Goal: Task Accomplishment & Management: Use online tool/utility

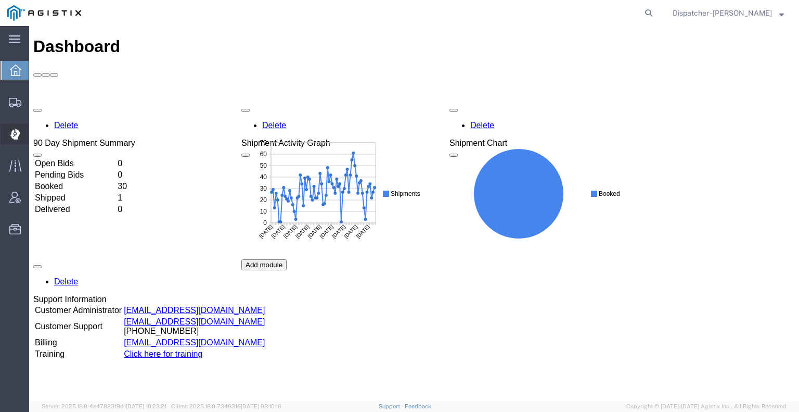
click at [25, 130] on div at bounding box center [15, 133] width 29 height 21
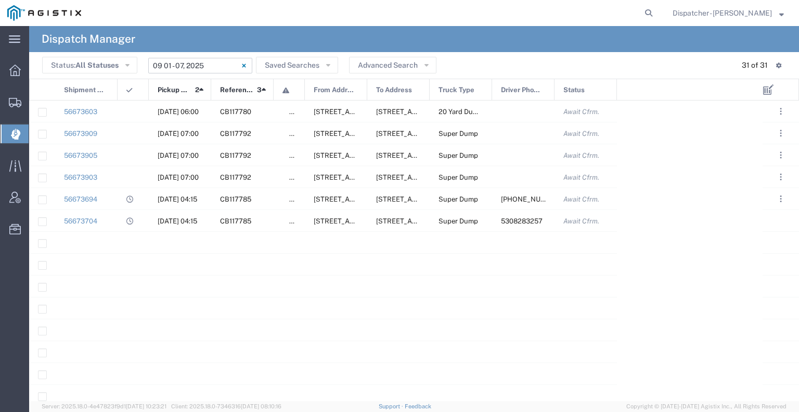
click at [203, 66] on input "[DATE] - [DATE]" at bounding box center [200, 66] width 104 height 16
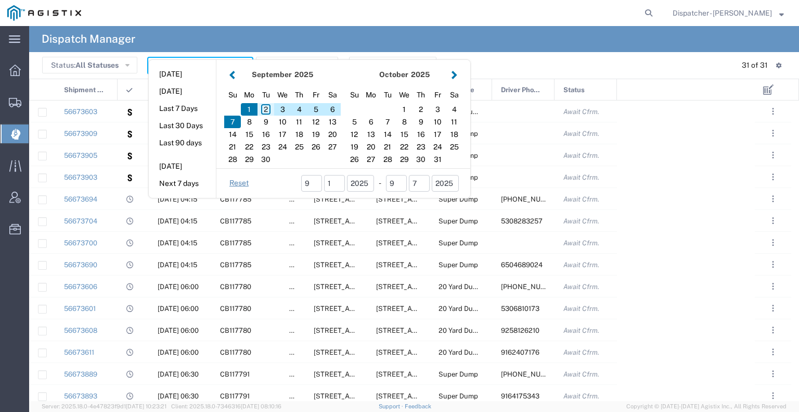
click at [262, 108] on div "2" at bounding box center [266, 109] width 17 height 12
type input "[DATE]"
type input "[DATE] - [DATE]"
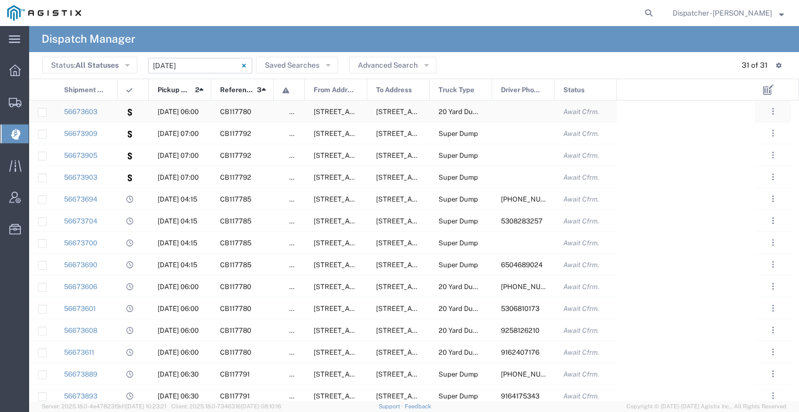
click at [124, 114] on div at bounding box center [133, 110] width 31 height 21
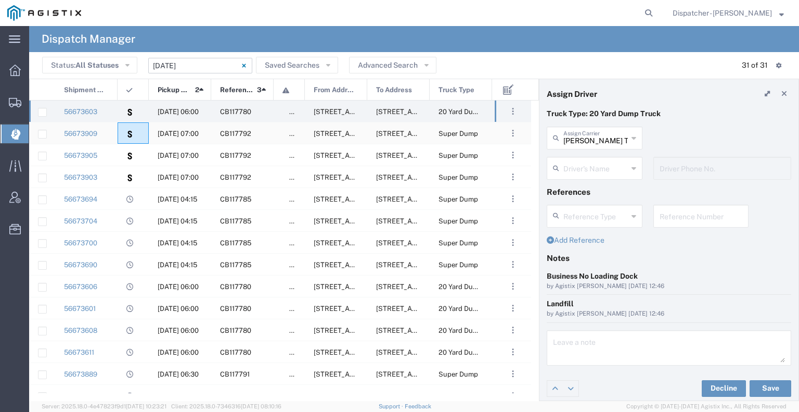
click at [124, 127] on div at bounding box center [133, 132] width 31 height 21
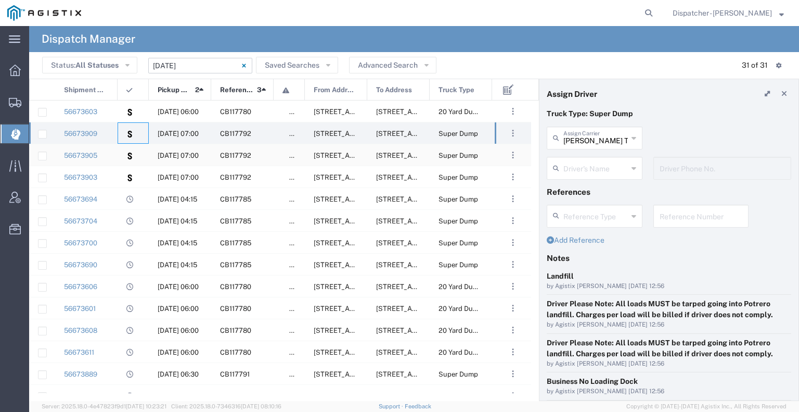
click at [121, 157] on div at bounding box center [133, 154] width 31 height 21
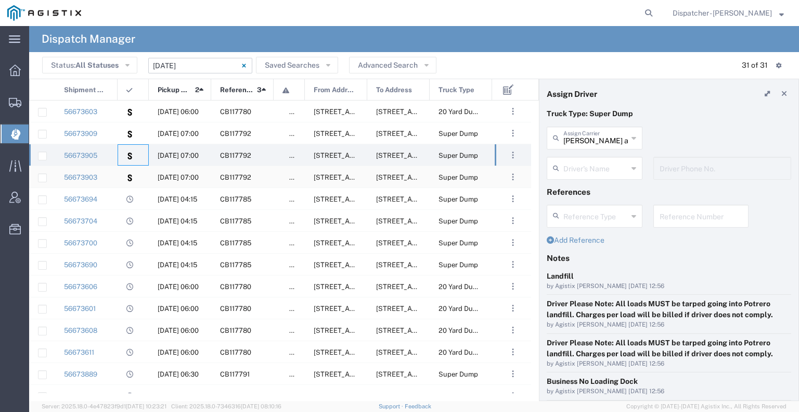
click at [114, 179] on div "56673903" at bounding box center [86, 176] width 62 height 21
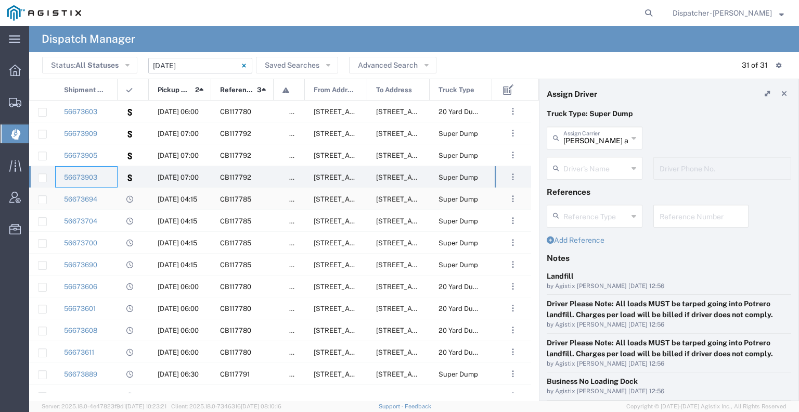
click at [114, 201] on div "56673694" at bounding box center [86, 198] width 62 height 21
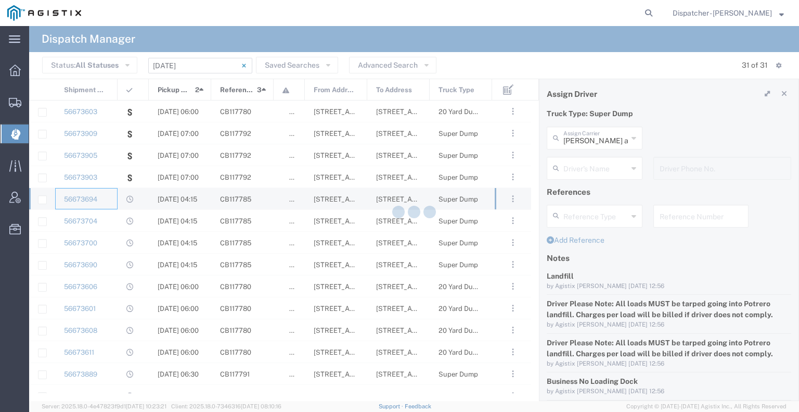
type input "E.P.A. Trucking"
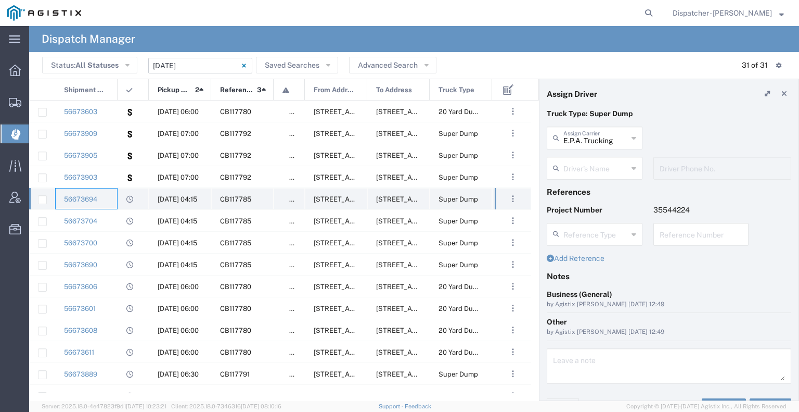
type input "[PERSON_NAME]"
type input "[PHONE_NUMBER]"
click at [116, 224] on div "56673704" at bounding box center [86, 220] width 62 height 21
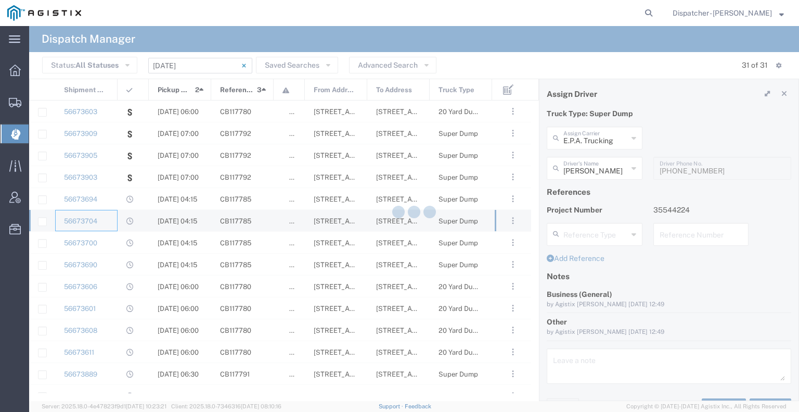
type input "Ahmed & Sons Transport"
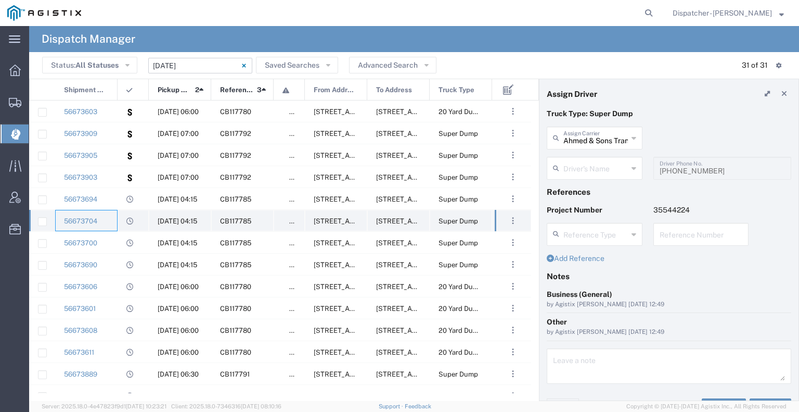
type input "[PERSON_NAME]"
type input "5308283257"
click at [113, 239] on div "56673700" at bounding box center [86, 242] width 62 height 21
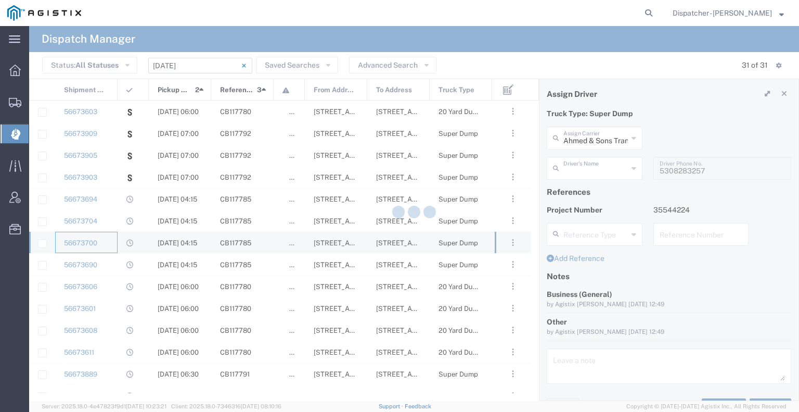
type input "[PERSON_NAME]"
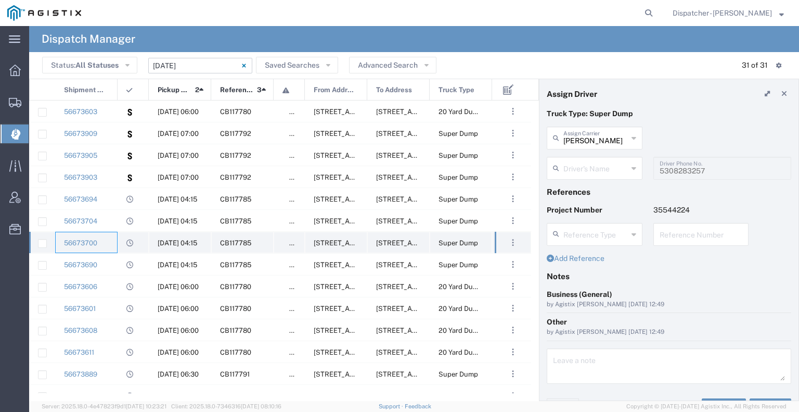
type input "[PERSON_NAME]"
click at [111, 260] on div "56673690" at bounding box center [86, 263] width 62 height 21
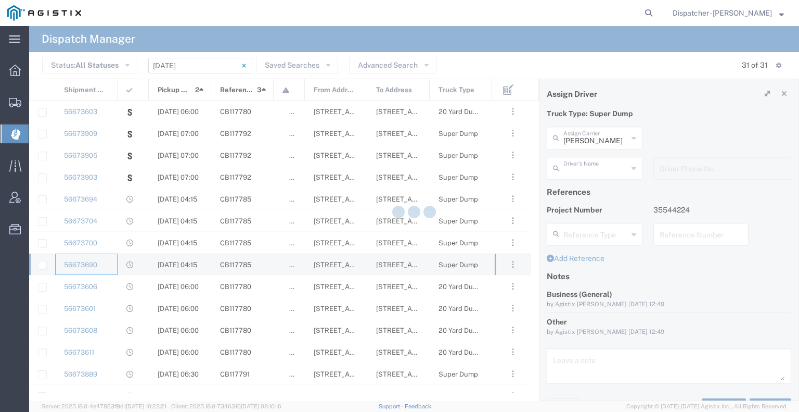
type input "E.P.A. Trucking"
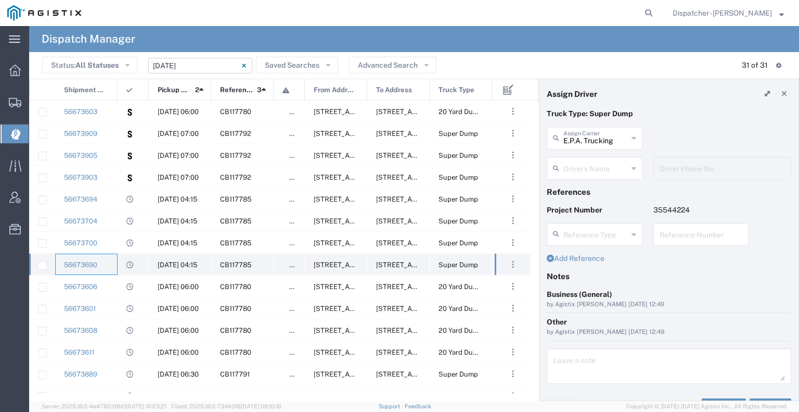
type input "[PERSON_NAME]"
type input "6504689024"
click at [108, 285] on div "56673606" at bounding box center [86, 285] width 62 height 21
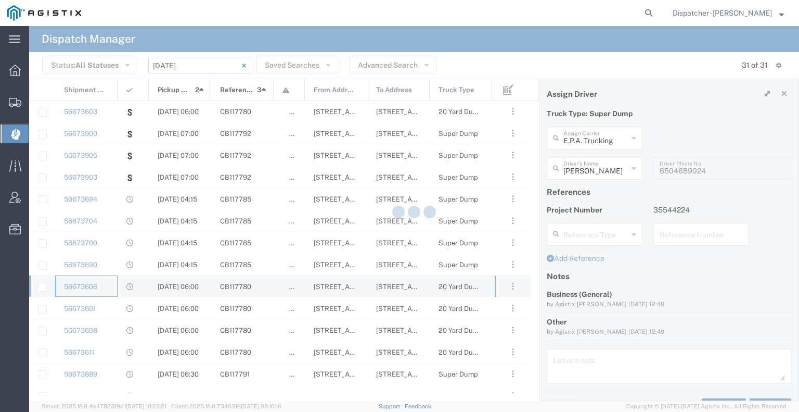
type input "[PERSON_NAME] Trucking"
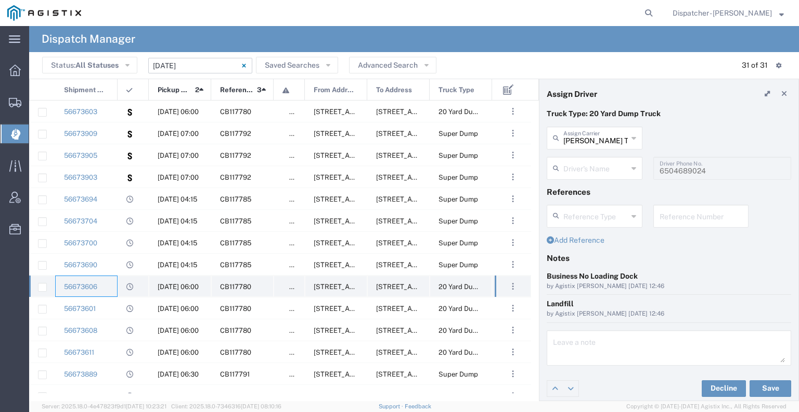
type input "[PERSON_NAME]"
type input "[PHONE_NUMBER]"
click at [107, 306] on div "56673601" at bounding box center [86, 307] width 62 height 21
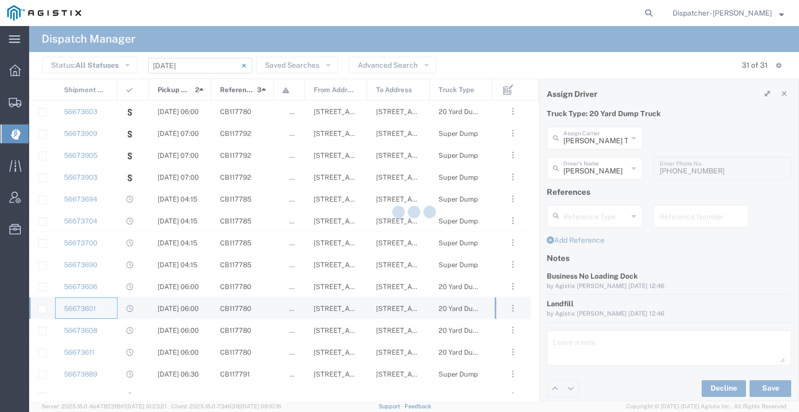
type input "[PERSON_NAME] DBA SOS Trucking"
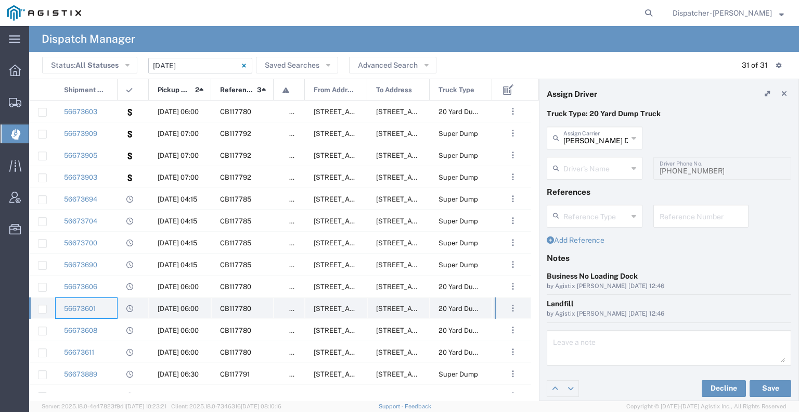
type input "[PERSON_NAME]"
type input "5306810173"
click at [107, 327] on div "56673608" at bounding box center [86, 329] width 62 height 21
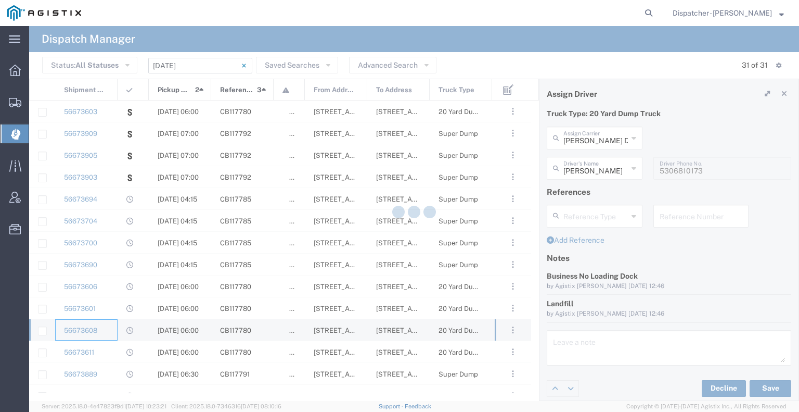
type input "[PERSON_NAME] & Sons Trucking, Inc"
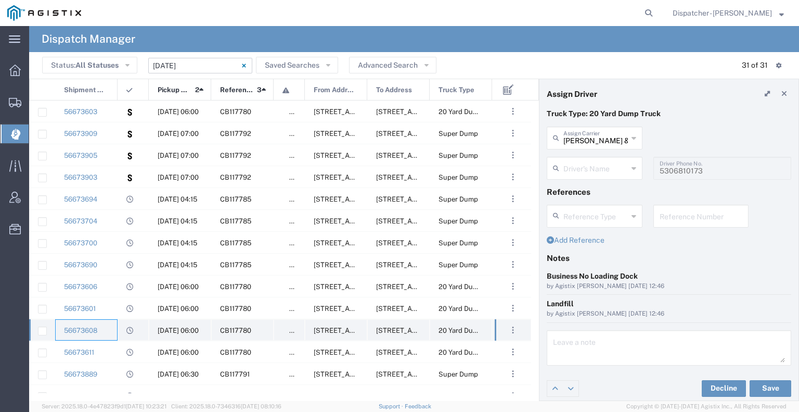
type input "[PERSON_NAME]"
type input "9258126210"
click at [106, 346] on div "56673611" at bounding box center [86, 351] width 62 height 21
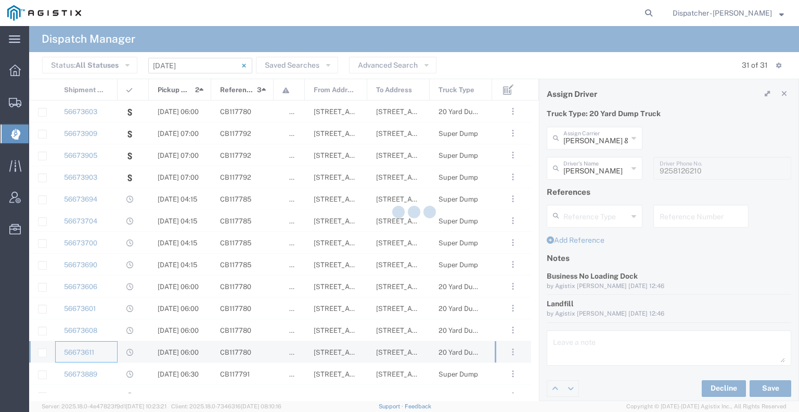
type input "Spirit 1 Trucking"
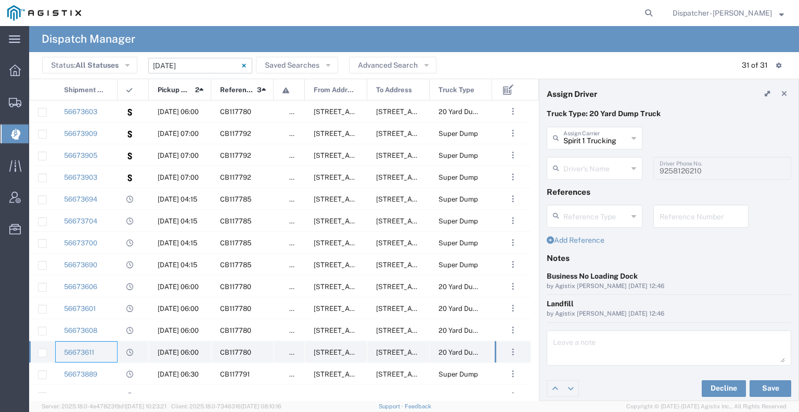
type input "[PERSON_NAME] D'esterhazy"
type input "9162407176"
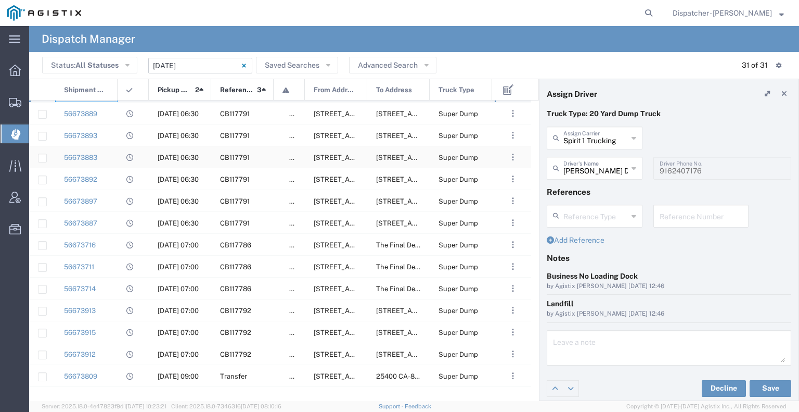
scroll to position [208, 0]
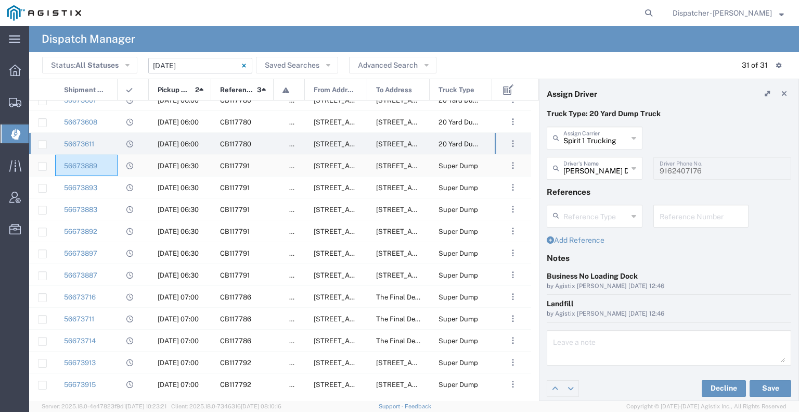
click at [111, 163] on div "56673889" at bounding box center [86, 165] width 62 height 21
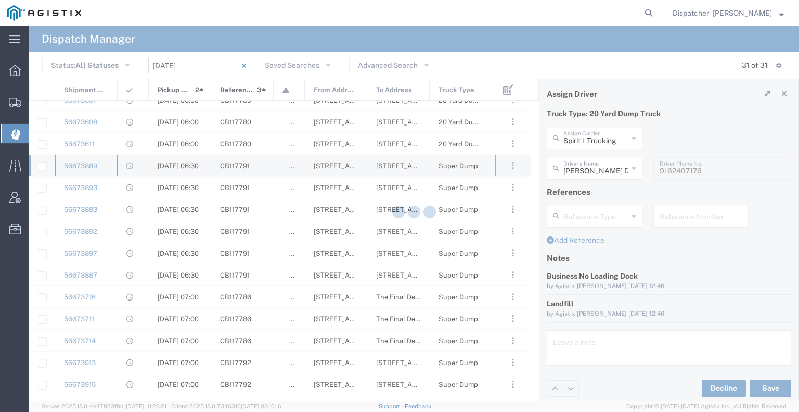
type input "[PERSON_NAME] & Sons Trucking, Inc"
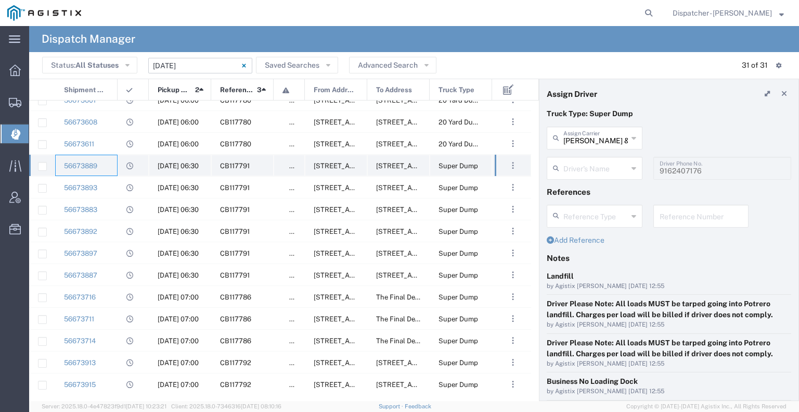
type input "[PERSON_NAME]"
type input "[PHONE_NUMBER]"
click at [106, 183] on div "56673893" at bounding box center [86, 186] width 62 height 21
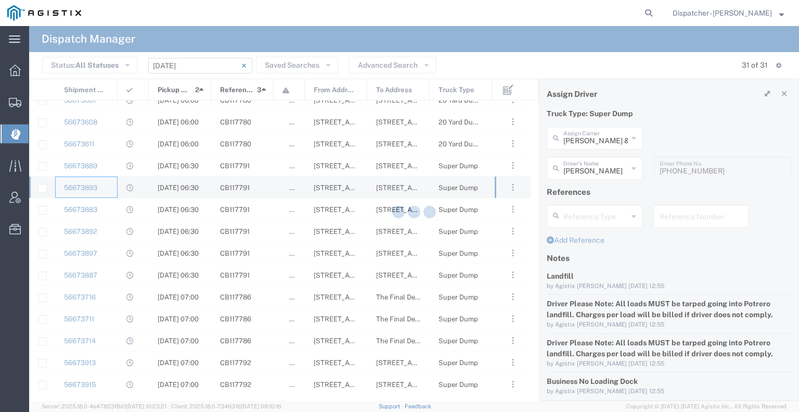
type input "[PERSON_NAME]"
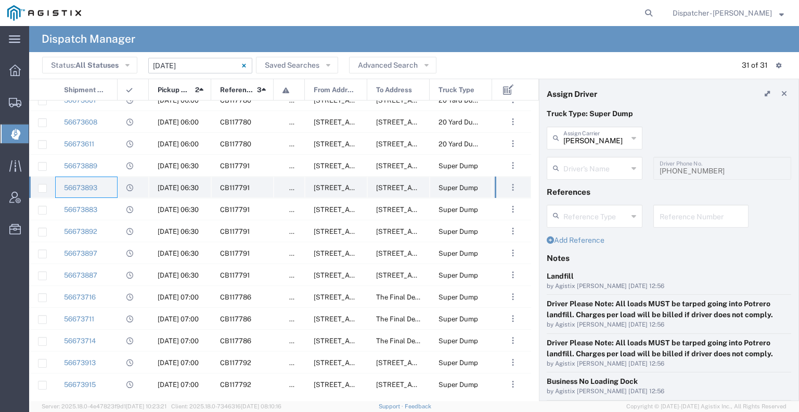
type input "[PERSON_NAME]"
type input "9164175343"
click at [107, 208] on div "56673883" at bounding box center [86, 208] width 62 height 21
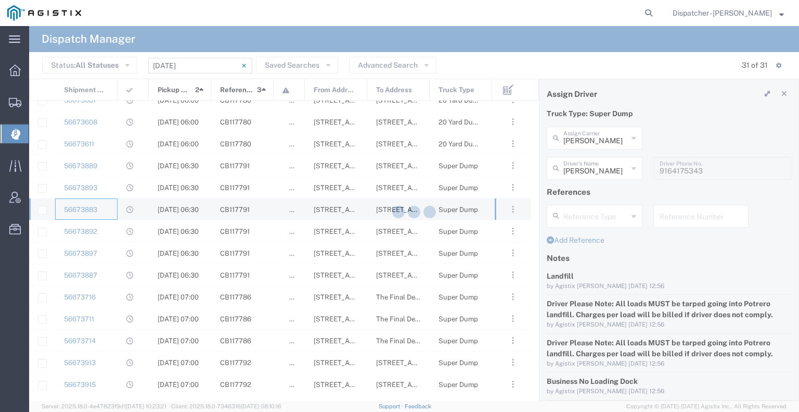
type input "[PERSON_NAME] & Sons Trucking, Inc"
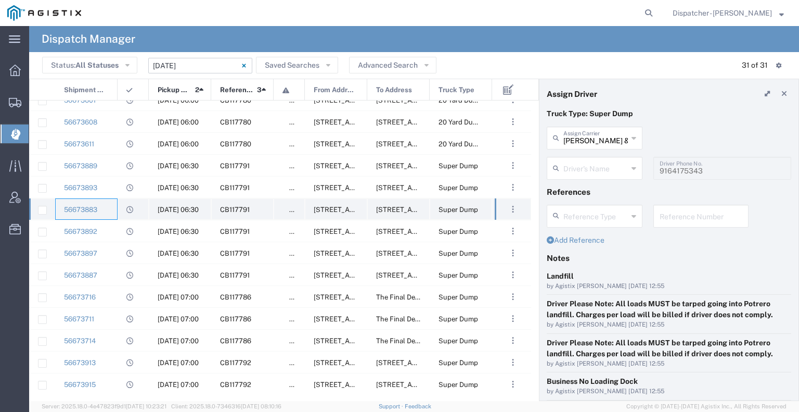
type input "[PERSON_NAME]"
type input "[PHONE_NUMBER]"
click at [108, 227] on div "56673892" at bounding box center [86, 230] width 62 height 21
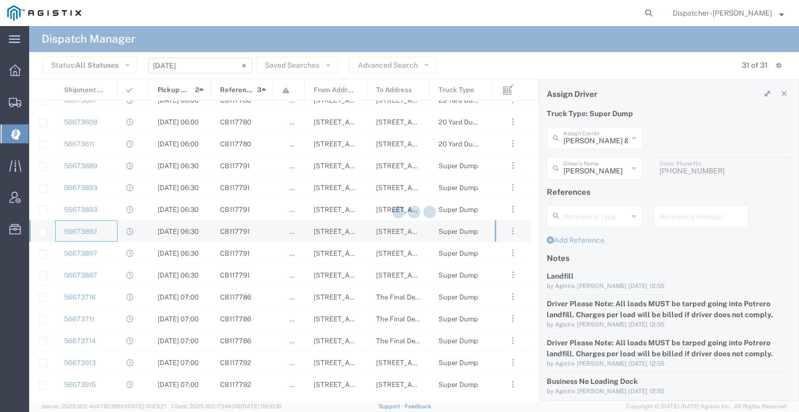
type input "[PERSON_NAME]"
type input "[PHONE_NUMBER]"
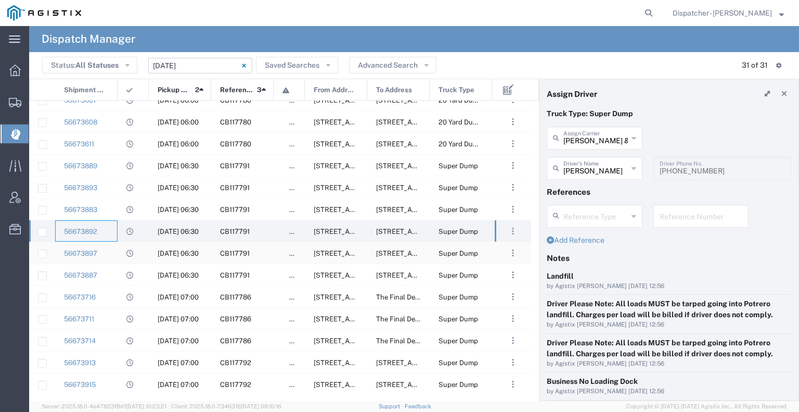
click at [114, 253] on div "56673897" at bounding box center [86, 252] width 62 height 21
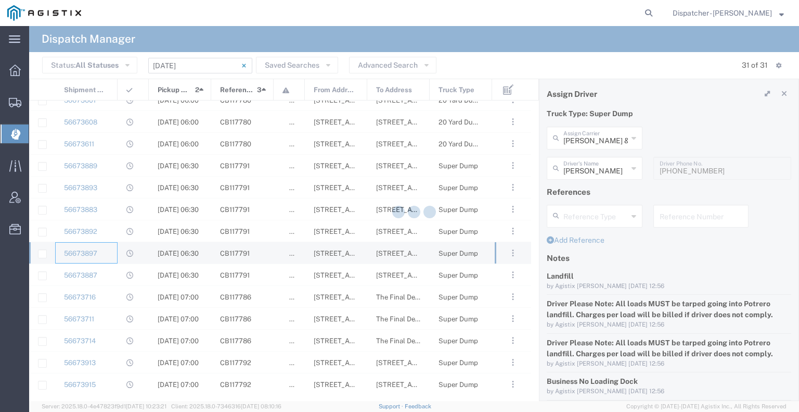
type input "[PERSON_NAME]"
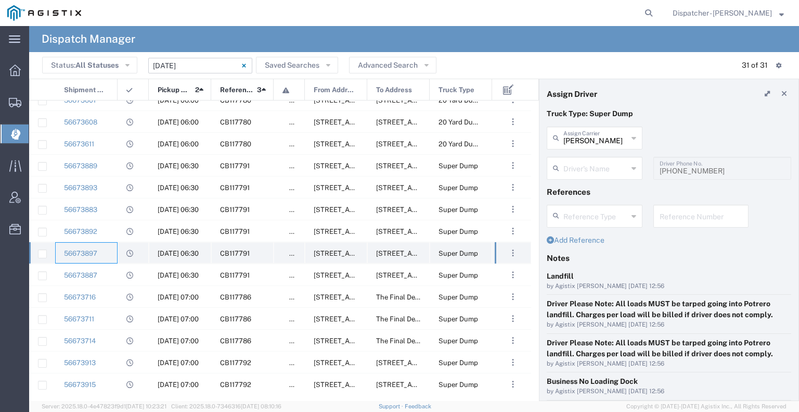
type input "[PERSON_NAME]"
type input "[PHONE_NUMBER]"
click at [113, 272] on div "56673887" at bounding box center [86, 274] width 62 height 21
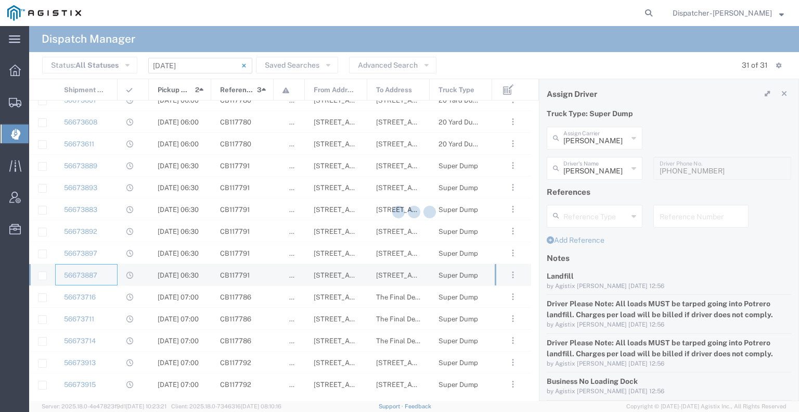
type input "Jays Trucking"
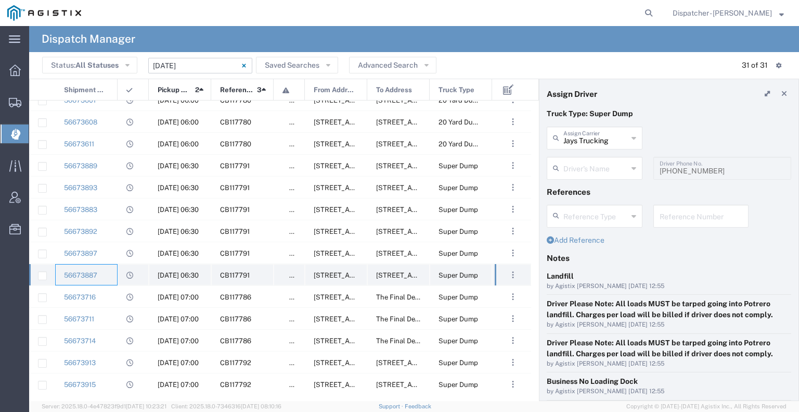
type input "[PERSON_NAME]"
type input "[PHONE_NUMBER]"
click at [113, 293] on div "56673716" at bounding box center [86, 296] width 62 height 21
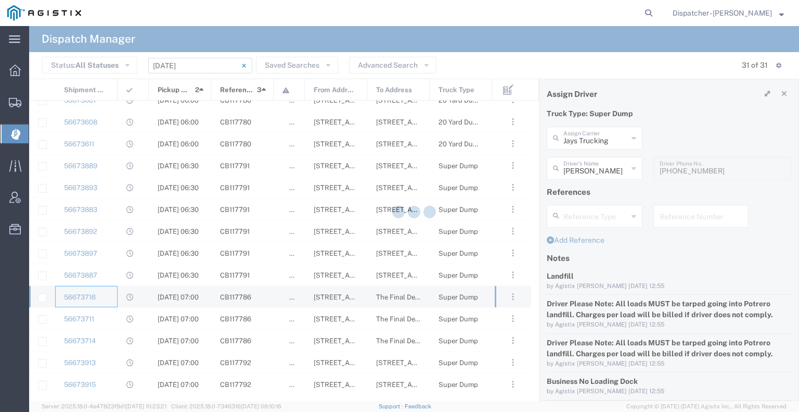
type input "SJC Trucking Inc"
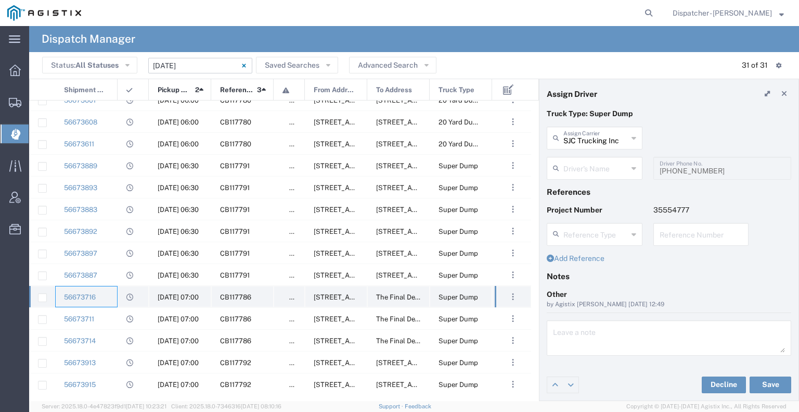
type input "[PERSON_NAME]"
type input "9255187628"
click at [114, 310] on div "56673711" at bounding box center [86, 317] width 62 height 21
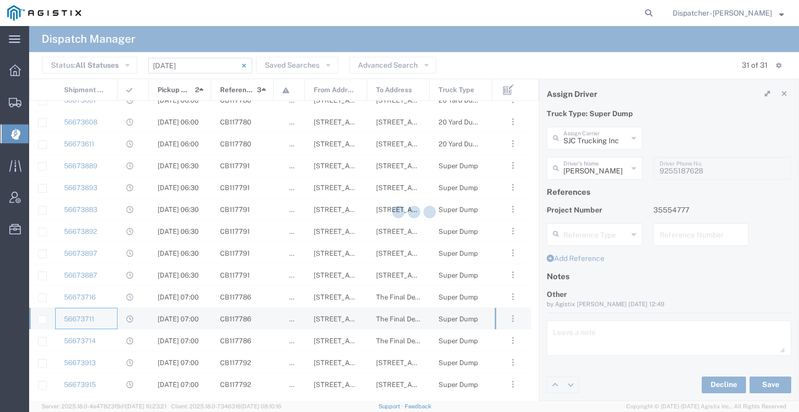
type input "[PERSON_NAME]"
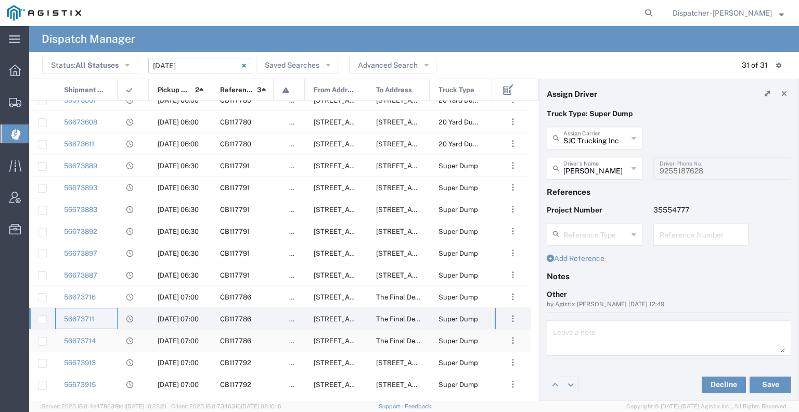
click at [112, 339] on div "56673714" at bounding box center [86, 339] width 62 height 21
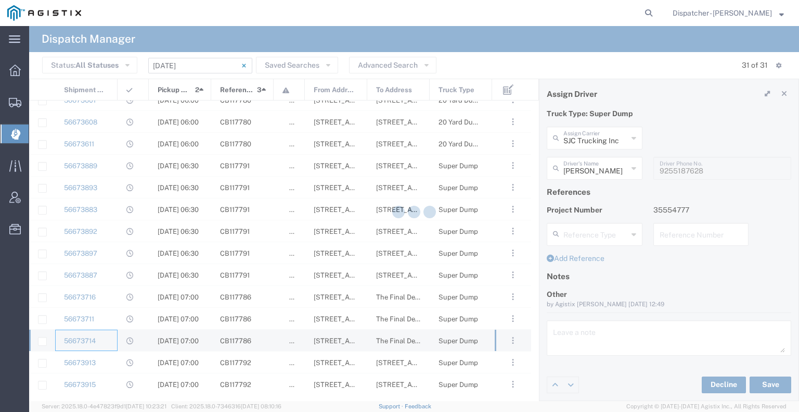
type input "Ahmed & Sons Transport"
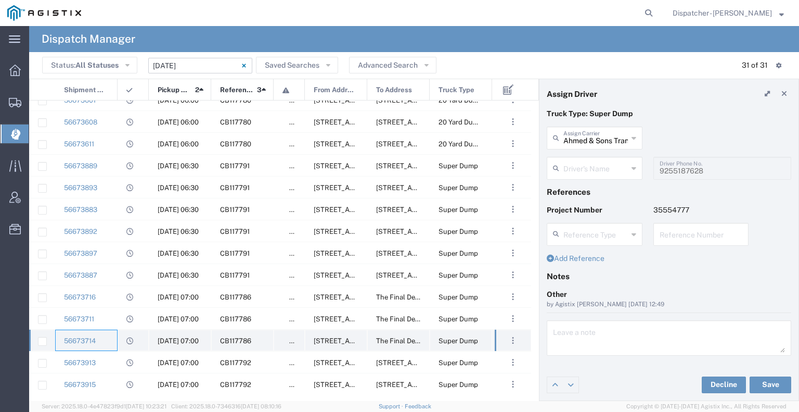
type input "[PERSON_NAME]"
type input "[PHONE_NUMBER]"
click at [114, 364] on div "56673913" at bounding box center [86, 361] width 62 height 21
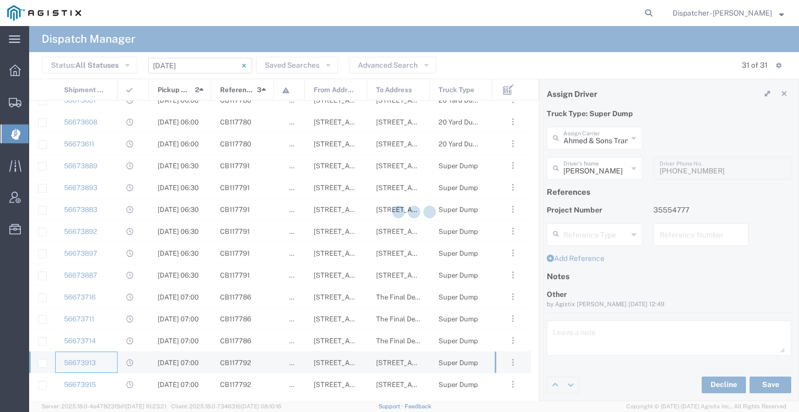
type input "[PERSON_NAME] Trucking"
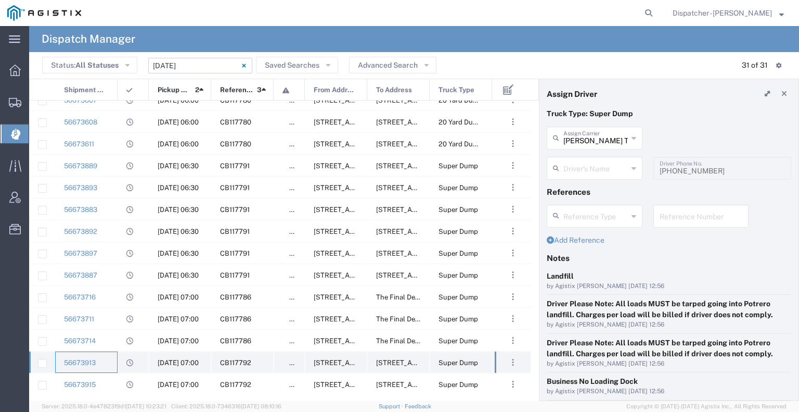
type input "[PERSON_NAME]"
type input "[PHONE_NUMBER]"
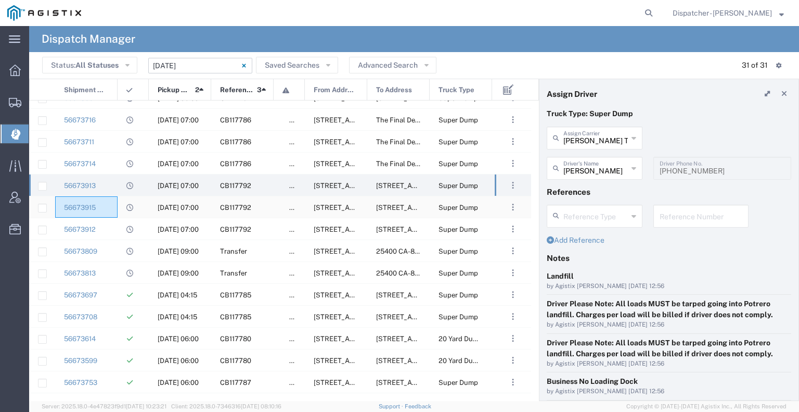
click at [109, 210] on div "56673915" at bounding box center [86, 206] width 62 height 21
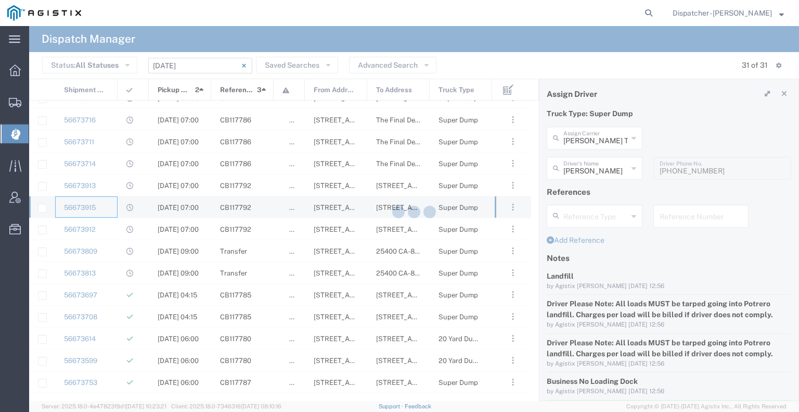
type input "MX Trucking"
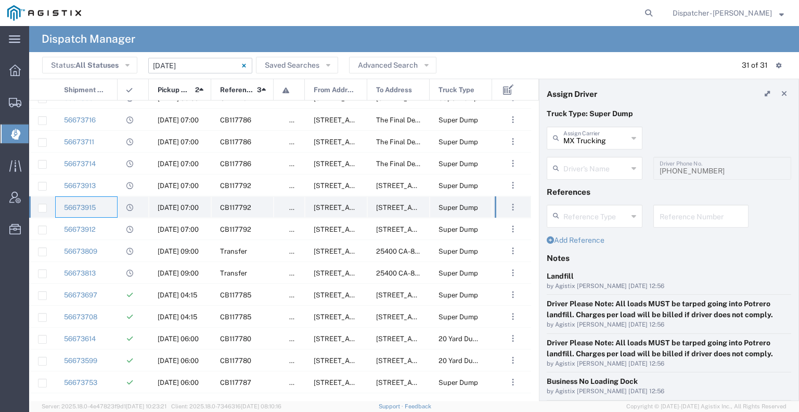
type input "[PERSON_NAME]"
type input "[PHONE_NUMBER]"
click at [105, 228] on div "56673912" at bounding box center [86, 228] width 62 height 21
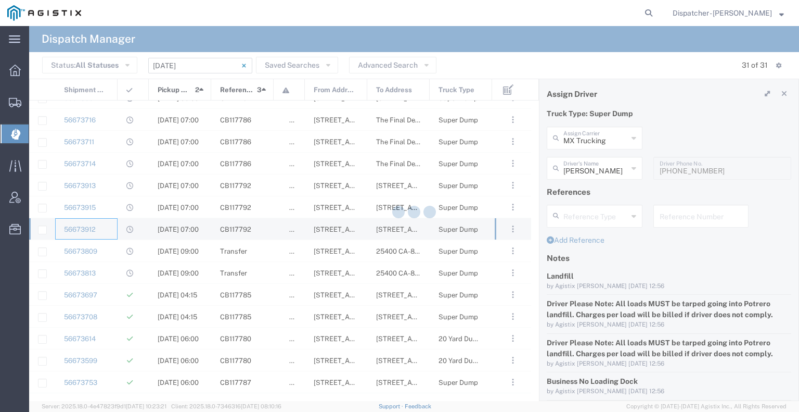
type input "Traxx Equipment Rental and Excavation"
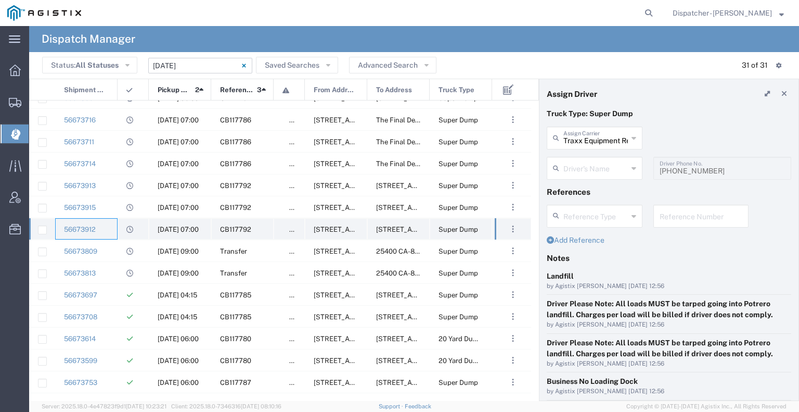
type input "[PERSON_NAME]"
type input "[PHONE_NUMBER]"
click at [103, 254] on div "56673809" at bounding box center [86, 250] width 62 height 21
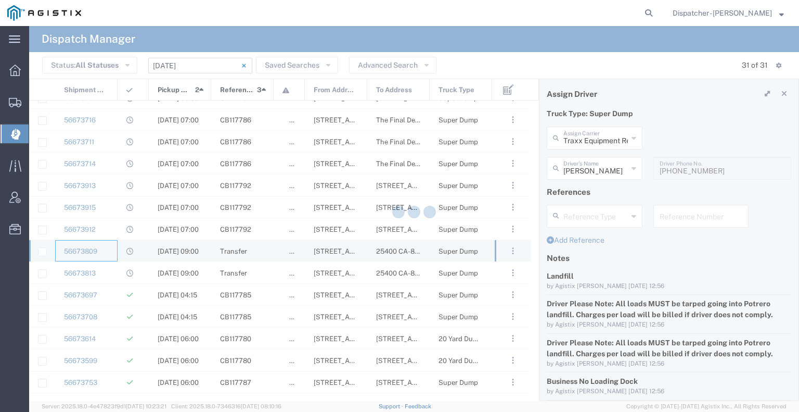
type input "[PERSON_NAME] & Sons Trucking, Inc"
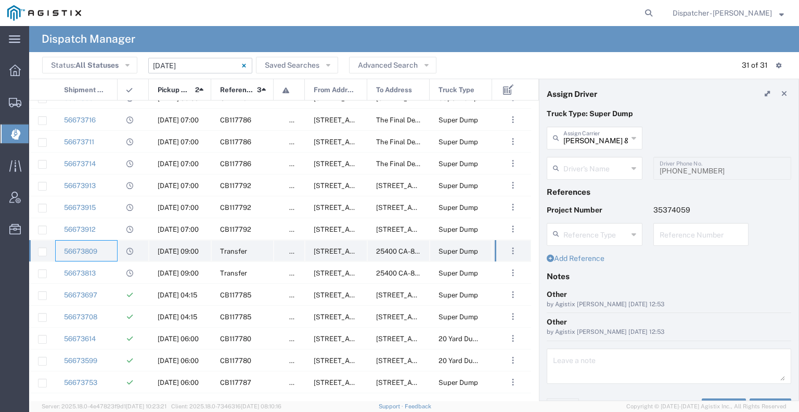
type input "[PERSON_NAME]"
type input "5106059971"
click at [105, 270] on div "56673813" at bounding box center [86, 272] width 62 height 21
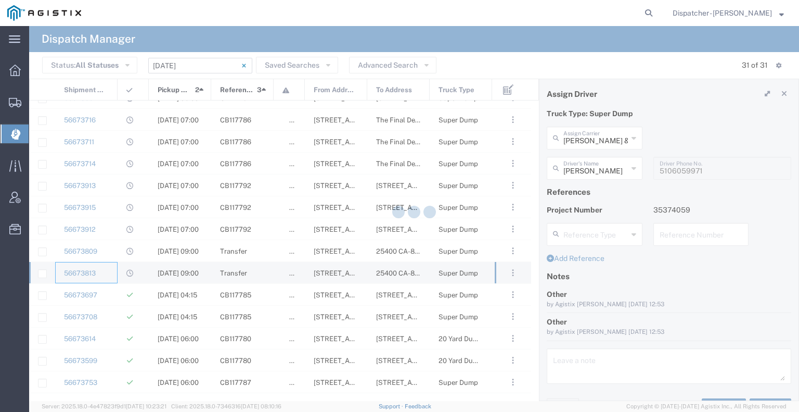
type input "[PERSON_NAME]"
type input "[PHONE_NUMBER]"
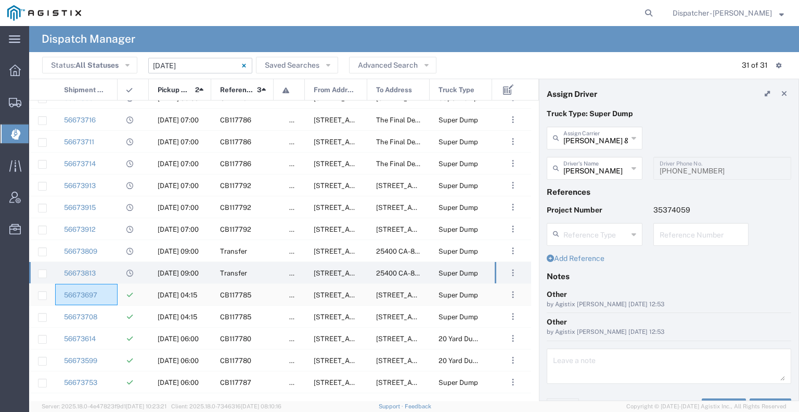
click at [111, 299] on div "56673697" at bounding box center [86, 294] width 62 height 21
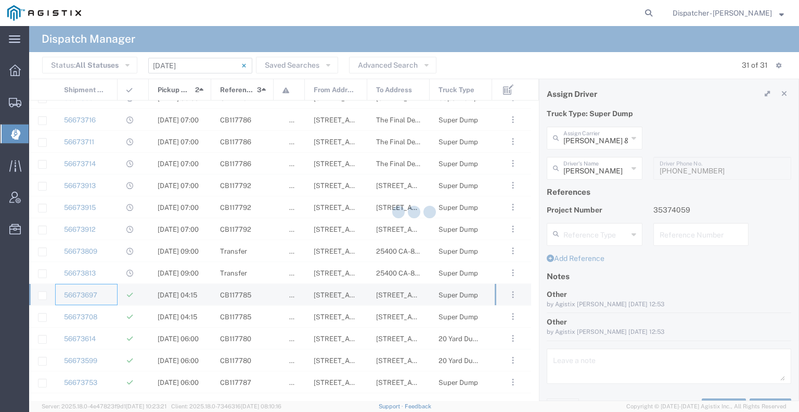
type input "E.P.A. Trucking"
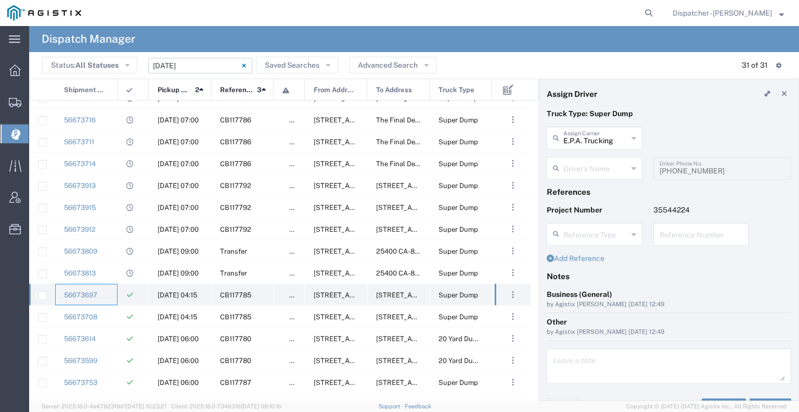
type input "[PERSON_NAME]"
type input "6505371145"
click at [112, 312] on div "56673708" at bounding box center [86, 315] width 62 height 21
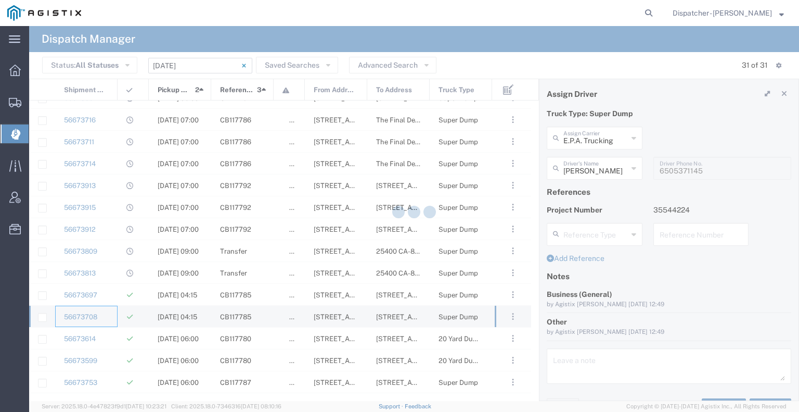
type input "[PERSON_NAME] & Sons Trucking, Inc"
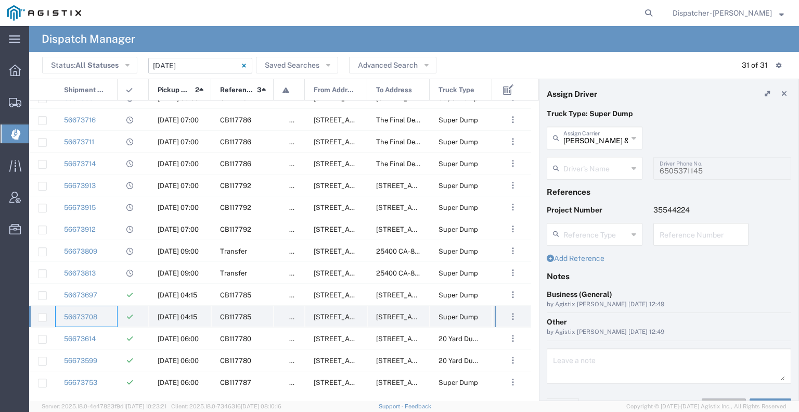
type input "[PERSON_NAME]"
type input "2096295517"
click at [108, 335] on div "56673614" at bounding box center [86, 337] width 62 height 21
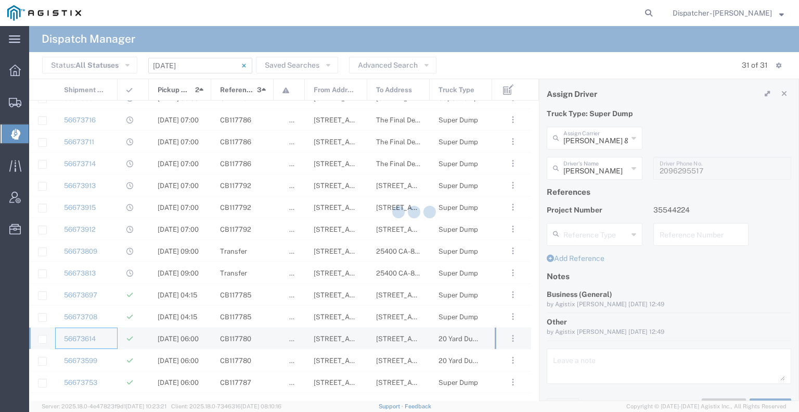
type input "[PERSON_NAME] Trucking LLC"
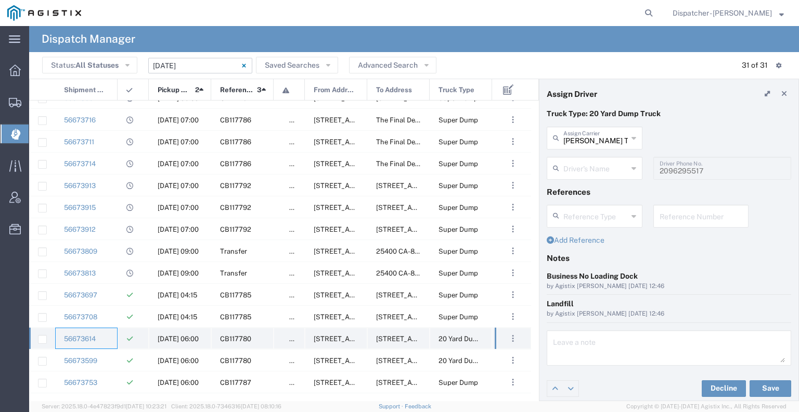
type input "[PERSON_NAME]"
type input "5308707576"
click at [106, 354] on div "56673599" at bounding box center [86, 359] width 62 height 21
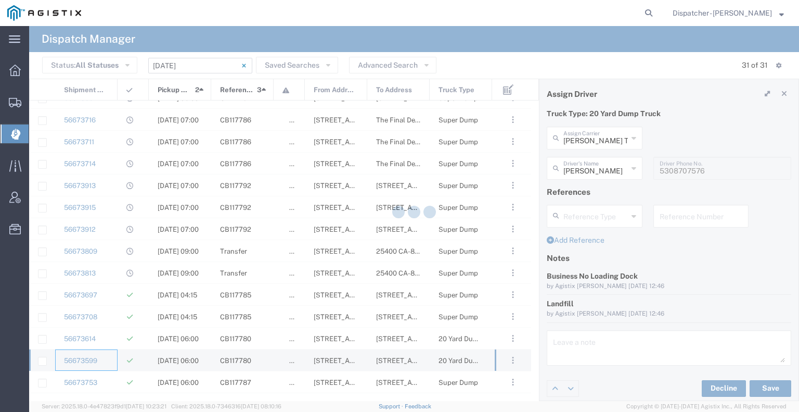
type input "VC Trucking Inc"
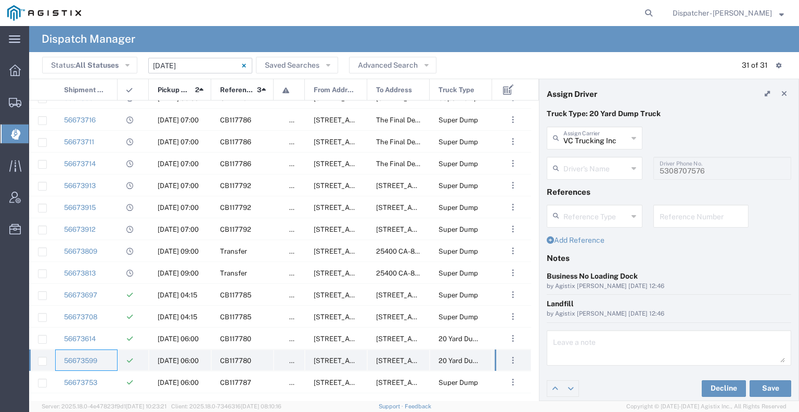
type input "[PERSON_NAME]"
type input "[PHONE_NUMBER]"
click at [112, 380] on div "56673753" at bounding box center [86, 381] width 62 height 21
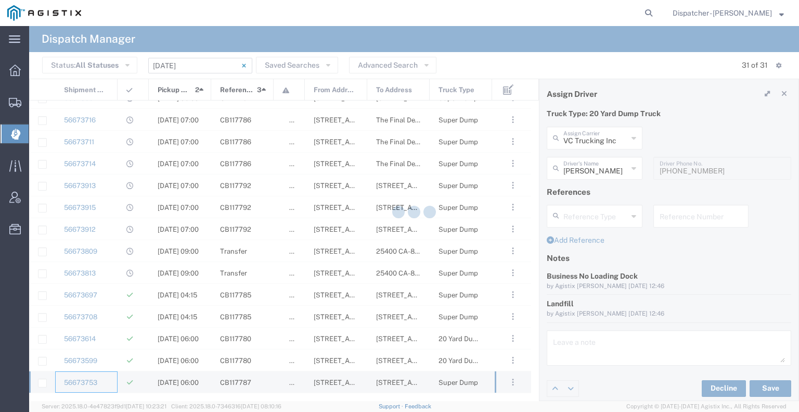
type input "[PERSON_NAME] & Sons Trucking, Inc"
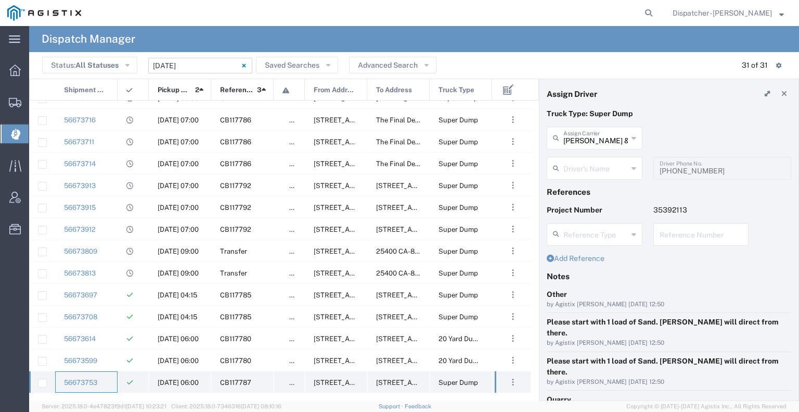
type input "[PERSON_NAME]"
type input "9253660399"
